Goal: Task Accomplishment & Management: Complete application form

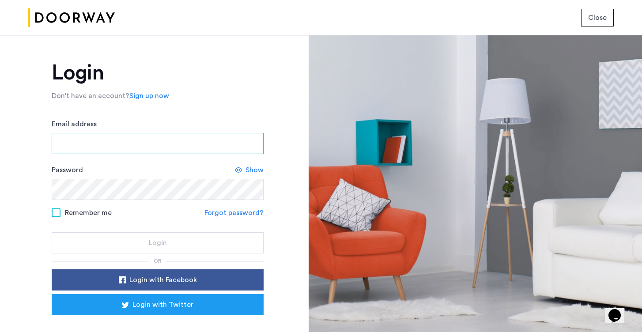
click at [147, 144] on input "Email address" at bounding box center [158, 143] width 212 height 21
type input "**********"
click at [244, 174] on div "Show" at bounding box center [249, 170] width 29 height 11
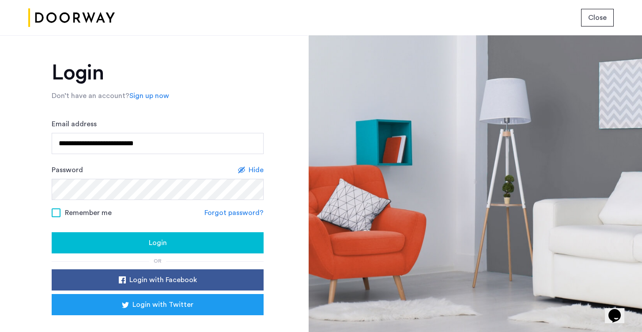
click at [82, 212] on span "Remember me" at bounding box center [88, 213] width 47 height 11
click at [126, 236] on button "Login" at bounding box center [158, 242] width 212 height 21
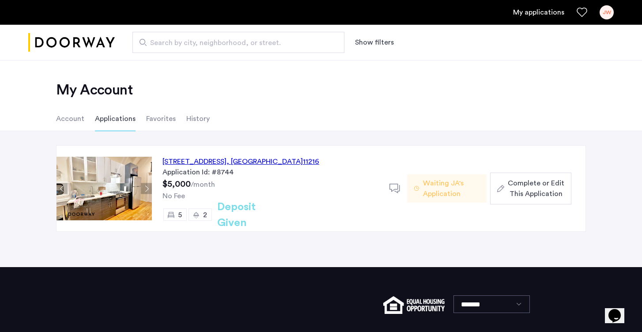
click at [512, 190] on span "Complete or Edit This Application" at bounding box center [536, 188] width 57 height 21
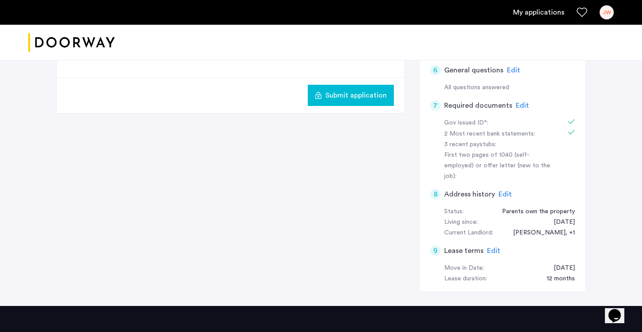
scroll to position [272, 0]
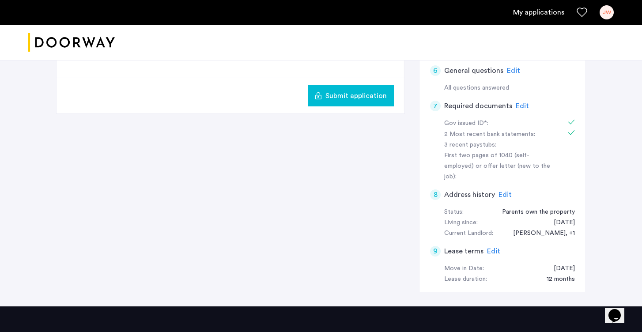
click at [494, 248] on span "Edit" at bounding box center [493, 251] width 13 height 7
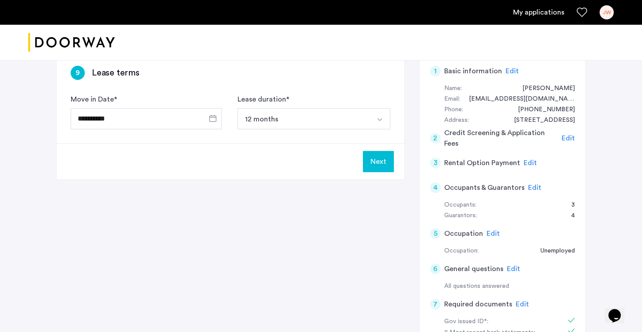
scroll to position [0, 0]
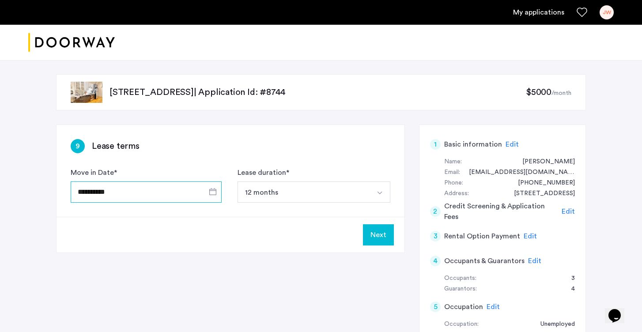
click at [100, 193] on input "**********" at bounding box center [146, 192] width 151 height 21
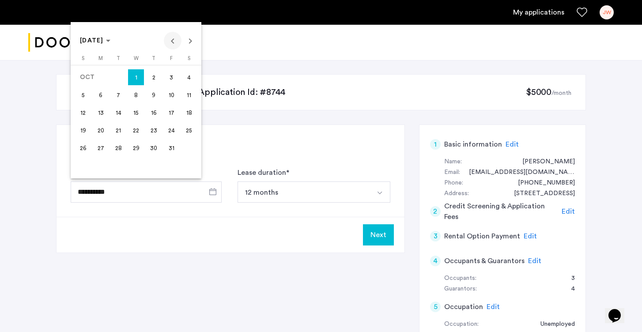
click at [174, 37] on span "Previous month" at bounding box center [173, 41] width 18 height 18
click at [104, 128] on span "15" at bounding box center [101, 130] width 16 height 16
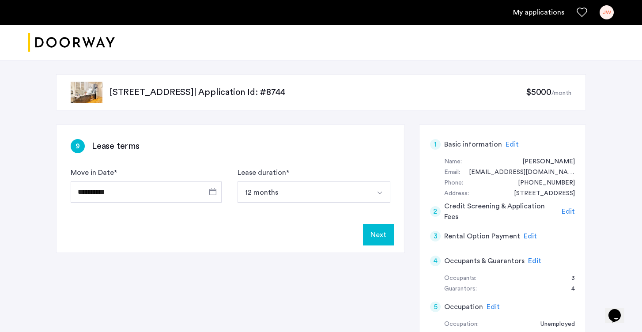
type input "**********"
click at [380, 233] on button "Next" at bounding box center [378, 234] width 31 height 21
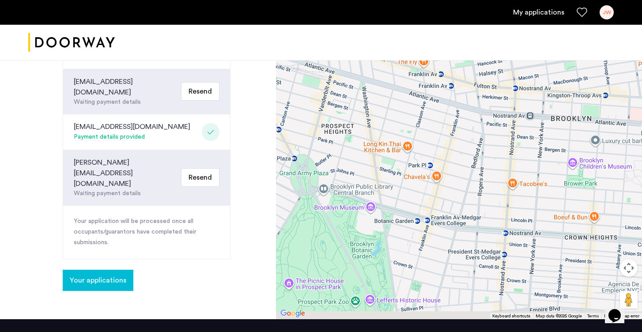
scroll to position [469, 0]
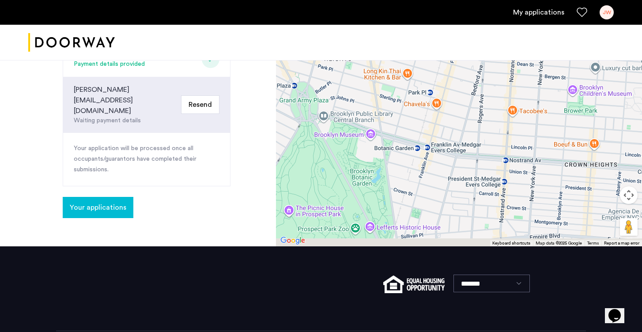
click at [83, 202] on span "Your applications" at bounding box center [98, 207] width 57 height 11
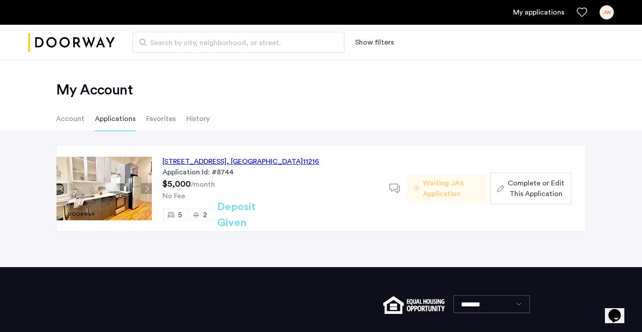
click at [536, 186] on span "Complete or Edit This Application" at bounding box center [536, 188] width 57 height 21
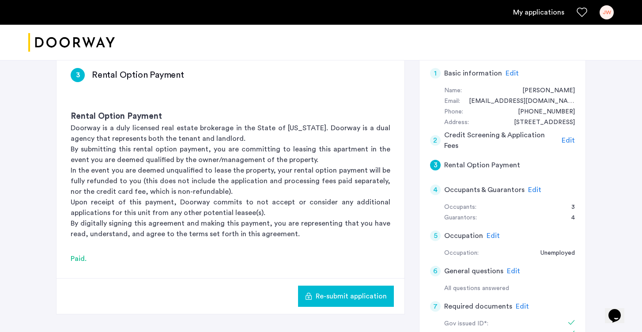
scroll to position [75, 0]
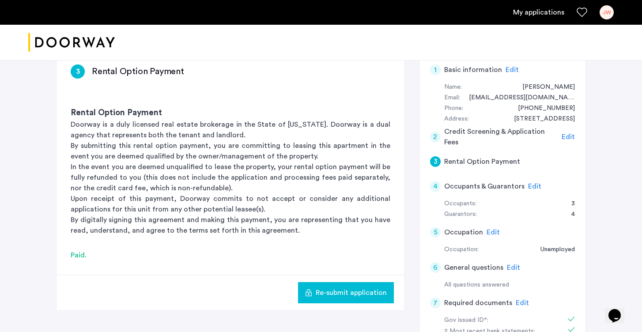
click at [497, 235] on span "Edit" at bounding box center [493, 232] width 13 height 7
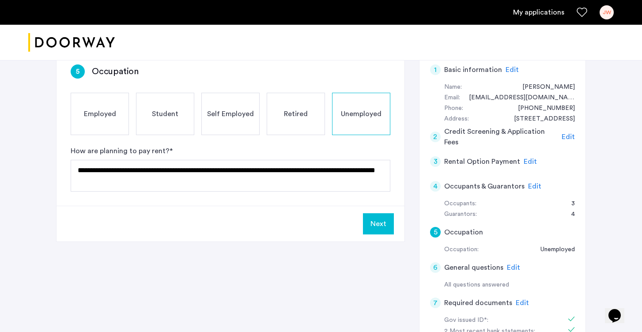
click at [378, 231] on button "Next" at bounding box center [378, 223] width 31 height 21
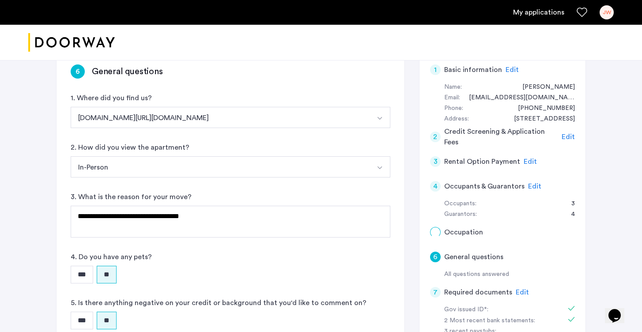
scroll to position [0, 0]
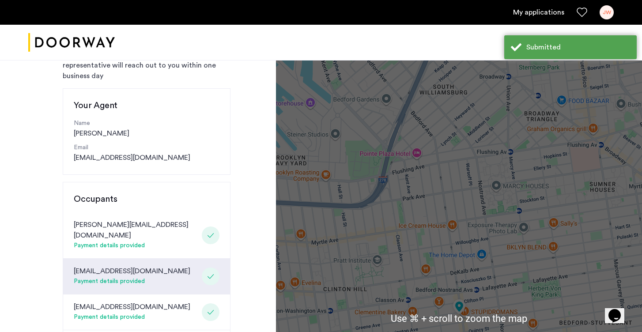
scroll to position [469, 0]
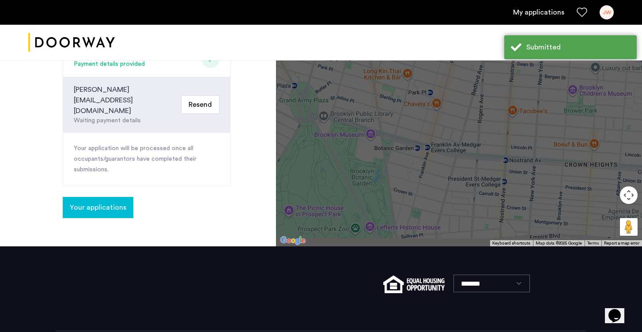
click at [99, 202] on span "Your applications" at bounding box center [98, 207] width 57 height 11
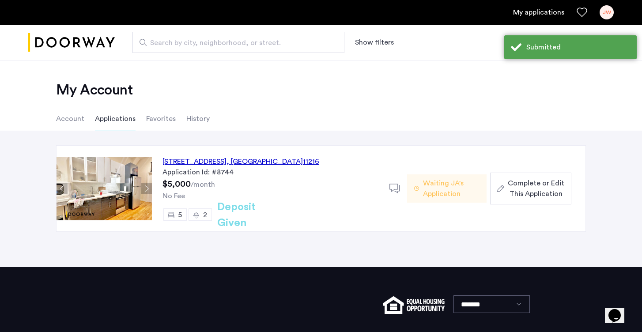
click at [460, 185] on span "Waiting JA's Application" at bounding box center [451, 188] width 57 height 21
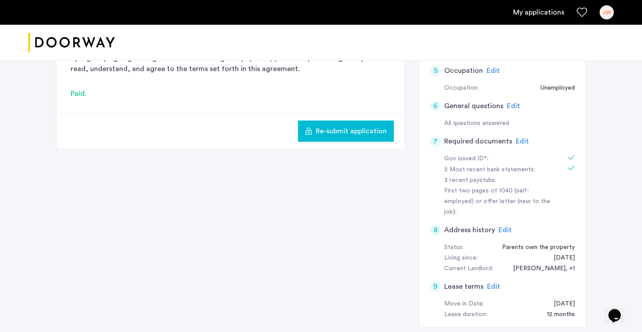
scroll to position [237, 0]
click at [358, 134] on span "Re-submit application" at bounding box center [351, 130] width 71 height 11
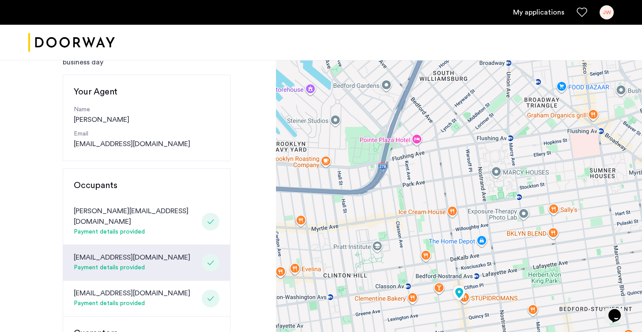
scroll to position [80, 0]
